Goal: Complete application form: Complete application form

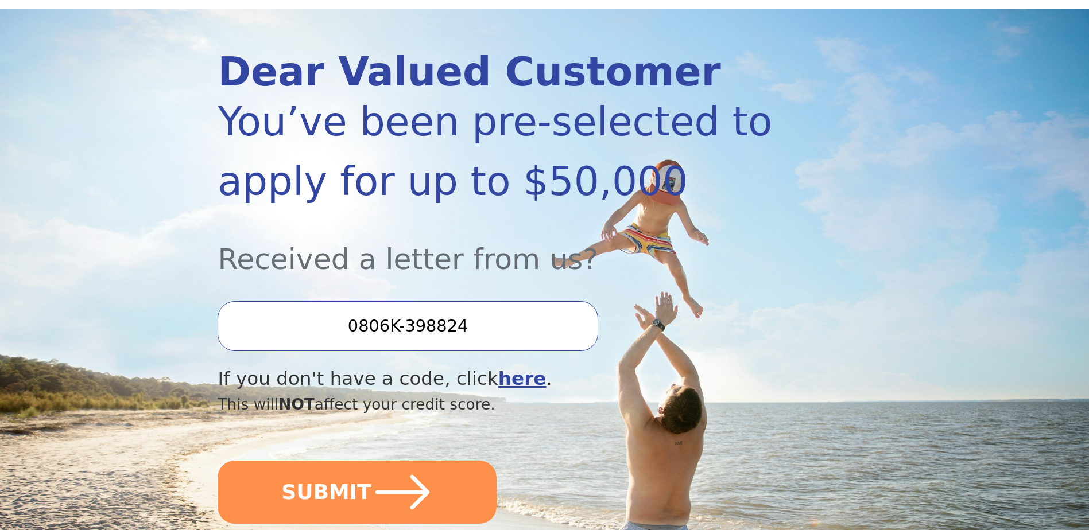
scroll to position [287, 0]
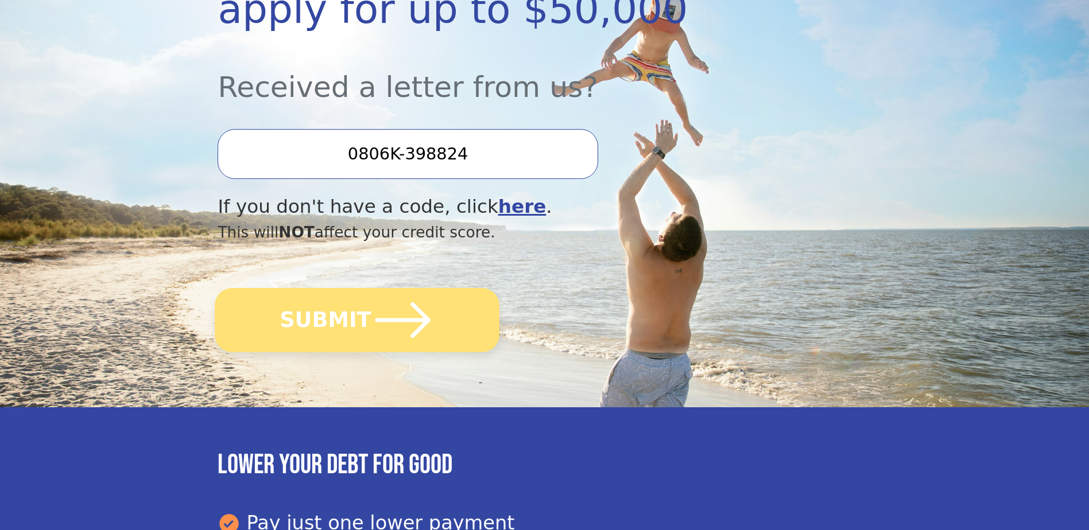
click at [390, 323] on icon "submit" at bounding box center [402, 320] width 63 height 63
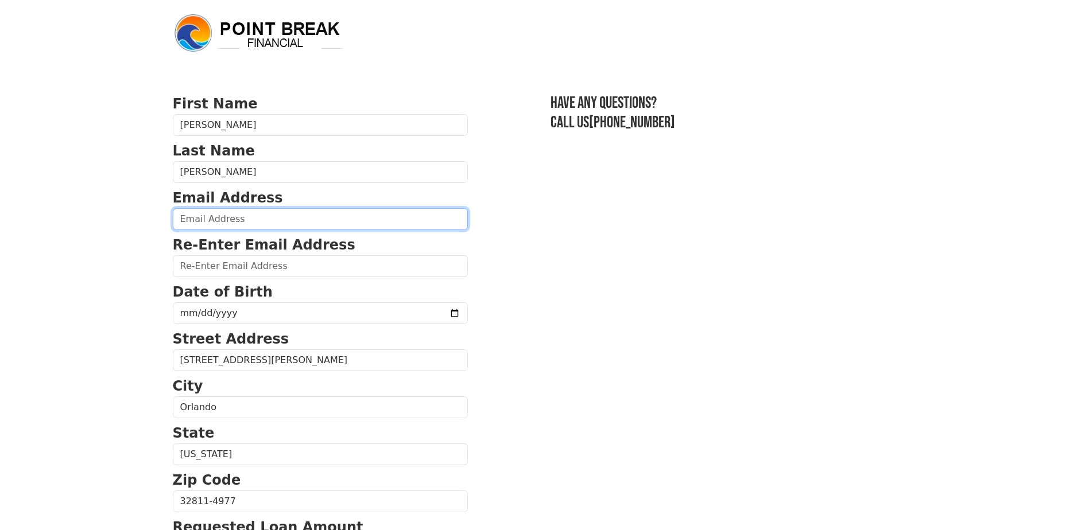
click at [254, 216] on input "email" at bounding box center [320, 219] width 295 height 22
type input "pedroai141963@gmail.com"
type input "(321) 278-5680"
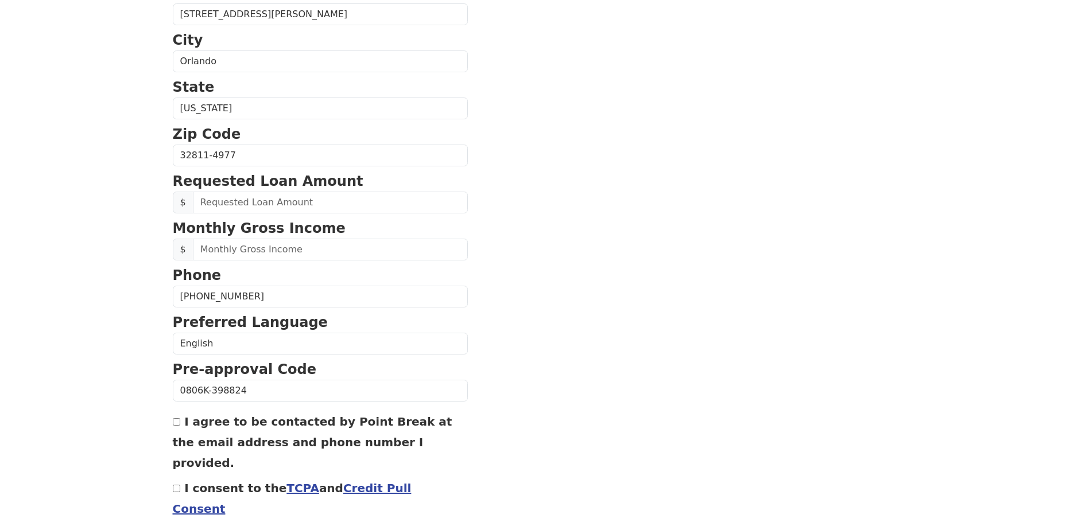
scroll to position [378, 0]
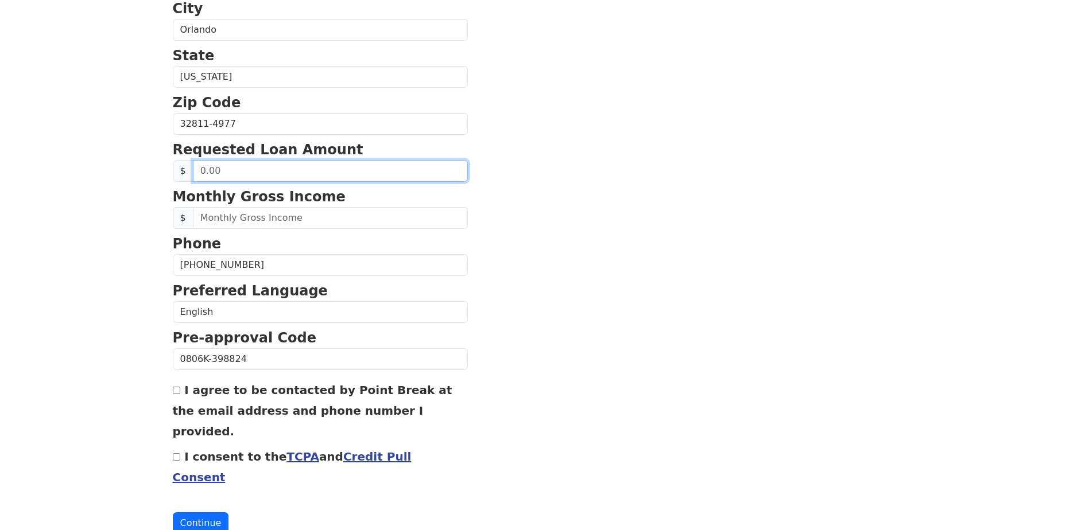
drag, startPoint x: 200, startPoint y: 174, endPoint x: 242, endPoint y: 173, distance: 41.3
click at [242, 173] on input "text" at bounding box center [330, 171] width 275 height 22
drag, startPoint x: 232, startPoint y: 170, endPoint x: 141, endPoint y: 172, distance: 91.3
type input "20,000.00"
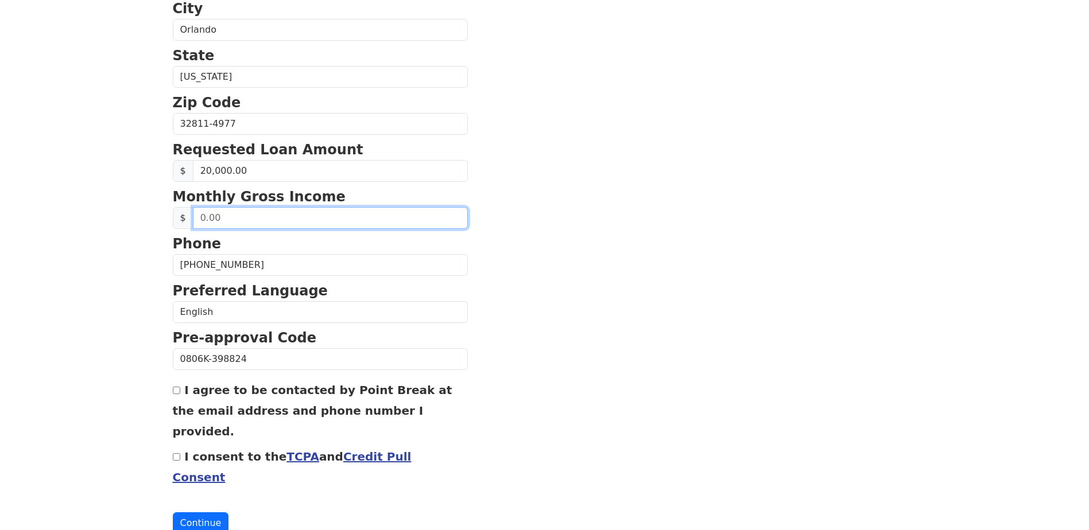
click at [221, 220] on input "text" at bounding box center [330, 218] width 275 height 22
type input "4,300.00"
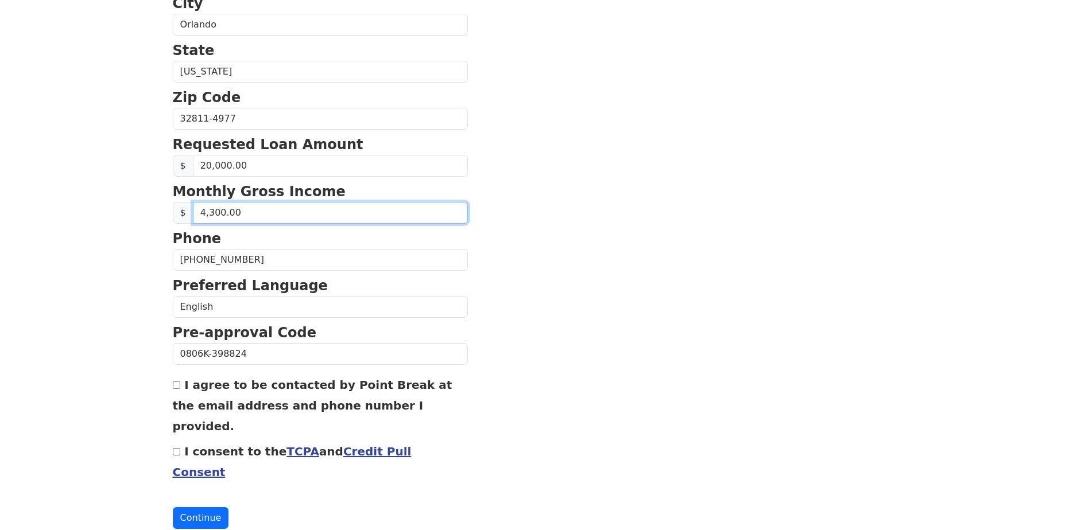
scroll to position [383, 0]
click at [172, 389] on div "First Name Pedro Last Name Idarraga Email Address pedroai141963@gmail.com Re-En…" at bounding box center [545, 93] width 758 height 953
click at [178, 388] on input "I agree to be contacted by Point Break at the email address and phone number I …" at bounding box center [176, 384] width 7 height 7
checkbox input "true"
click at [176, 448] on input "I consent to the TCPA and Credit Pull Consent" at bounding box center [176, 451] width 7 height 7
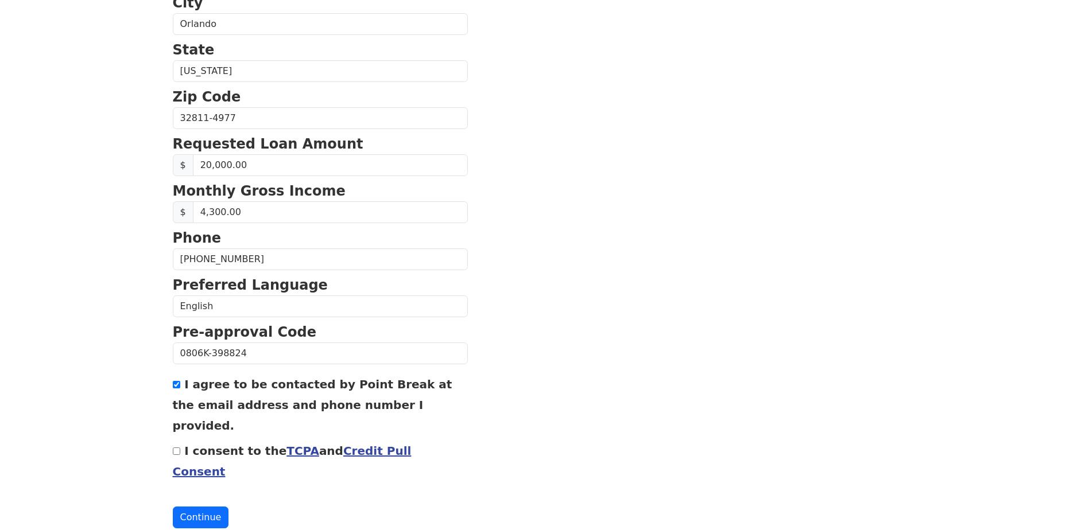
checkbox input "true"
click at [203, 507] on button "Continue" at bounding box center [201, 518] width 56 height 22
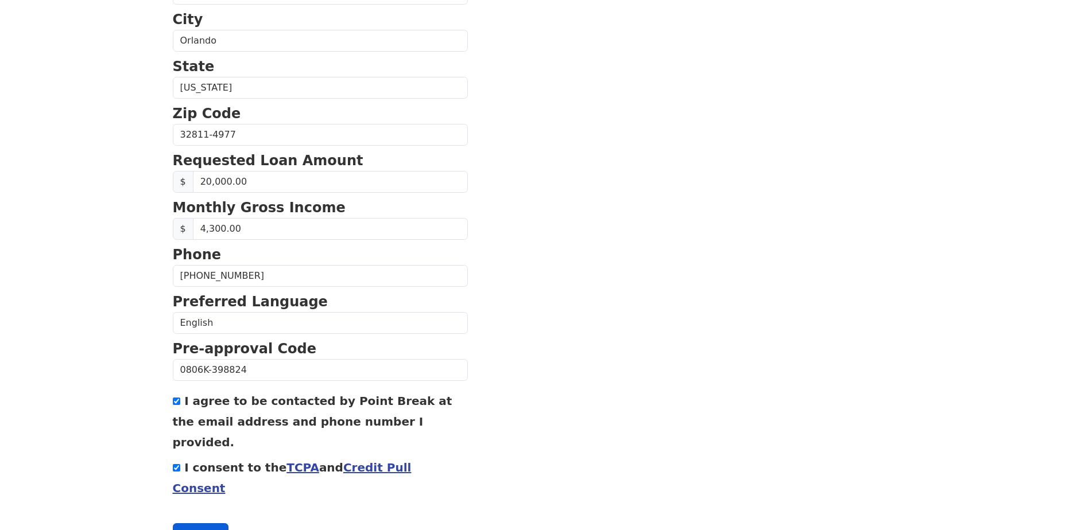
scroll to position [400, 0]
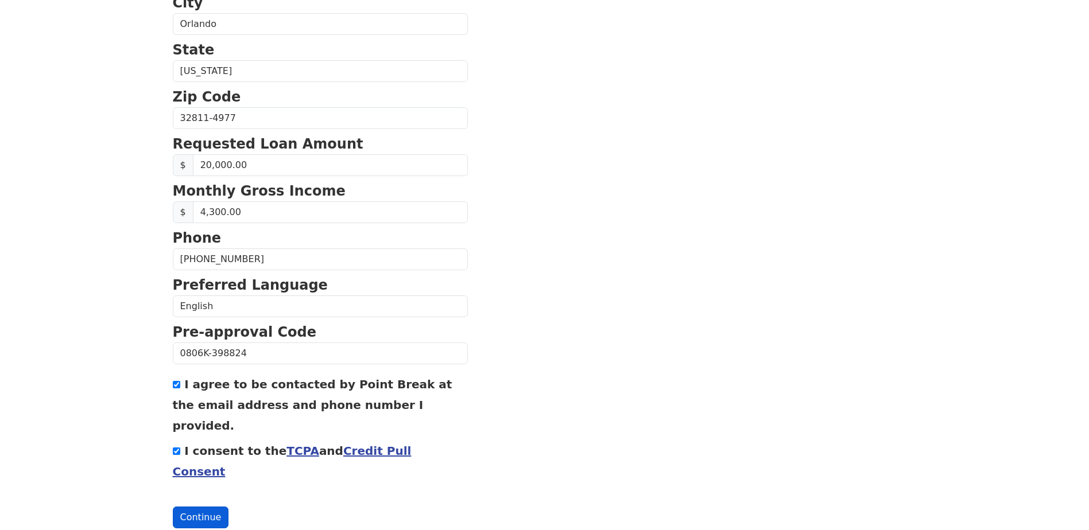
click at [195, 507] on button "Continue" at bounding box center [201, 518] width 56 height 22
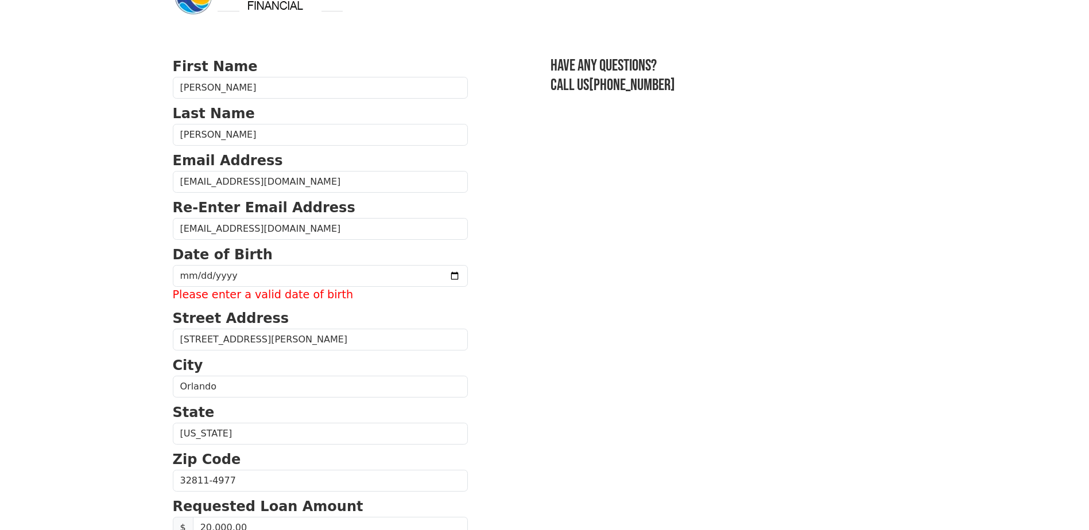
scroll to position [57, 0]
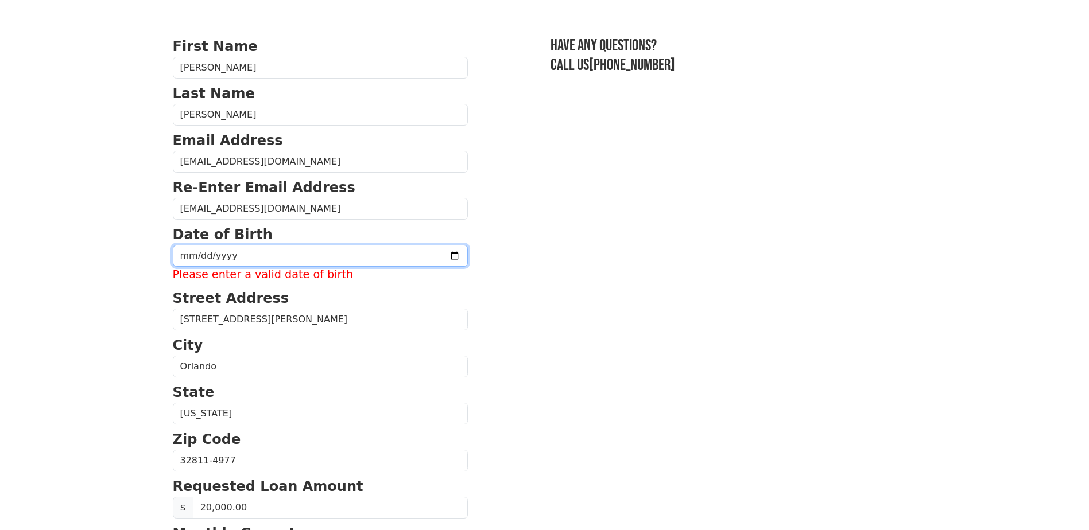
click at [256, 256] on input "date" at bounding box center [320, 256] width 295 height 22
type input "1963-11-14"
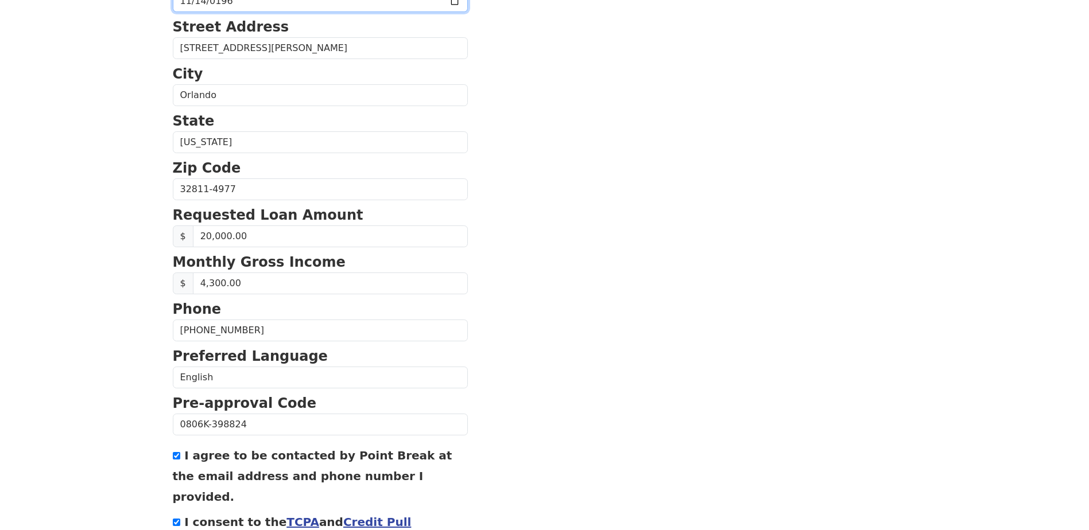
scroll to position [383, 0]
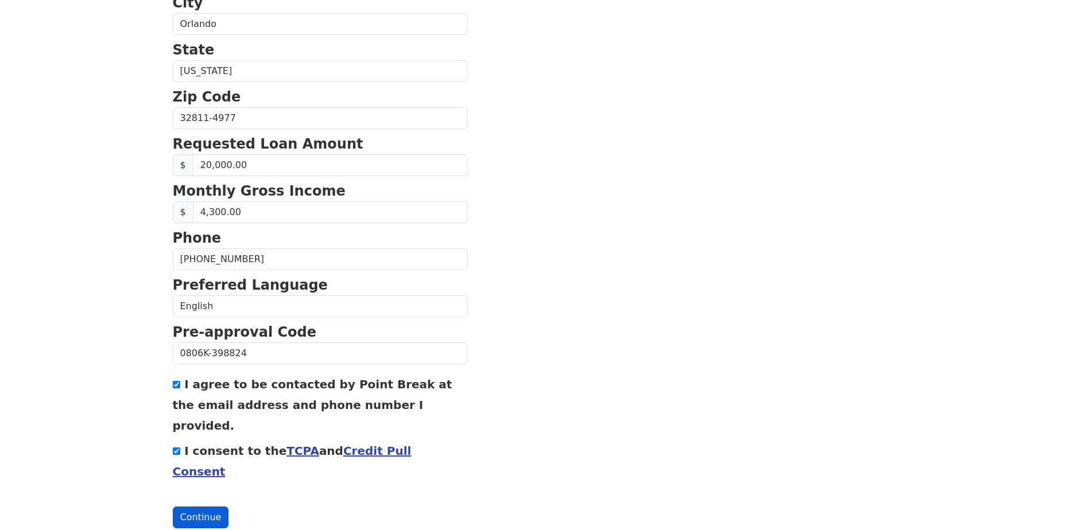
click at [197, 507] on button "Continue" at bounding box center [201, 518] width 56 height 22
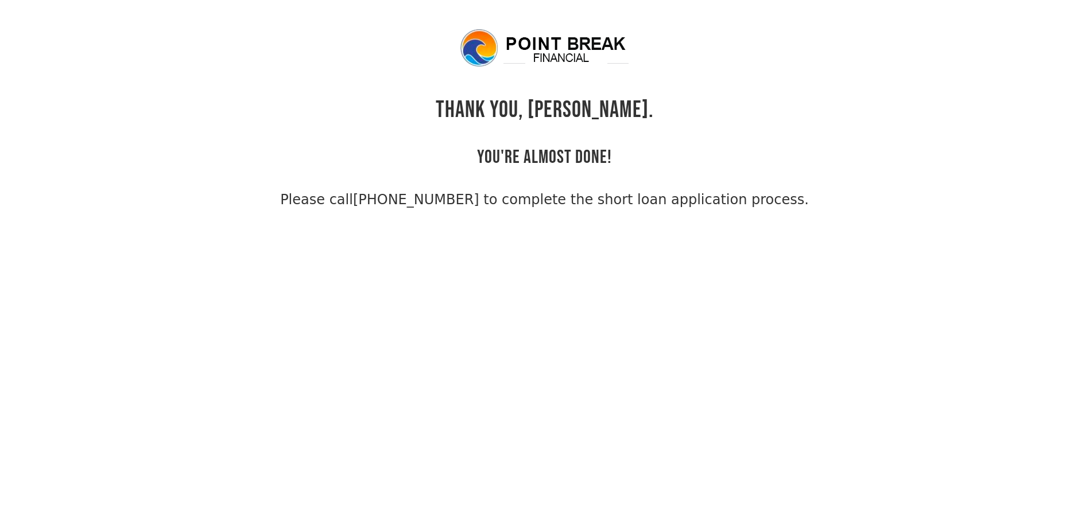
click at [845, 253] on body "THANK YOU, [PERSON_NAME]. YOU'RE ALMOST DONE! Please call [PHONE_NUMBER] to com…" at bounding box center [544, 293] width 1089 height 530
